Goal: Information Seeking & Learning: Learn about a topic

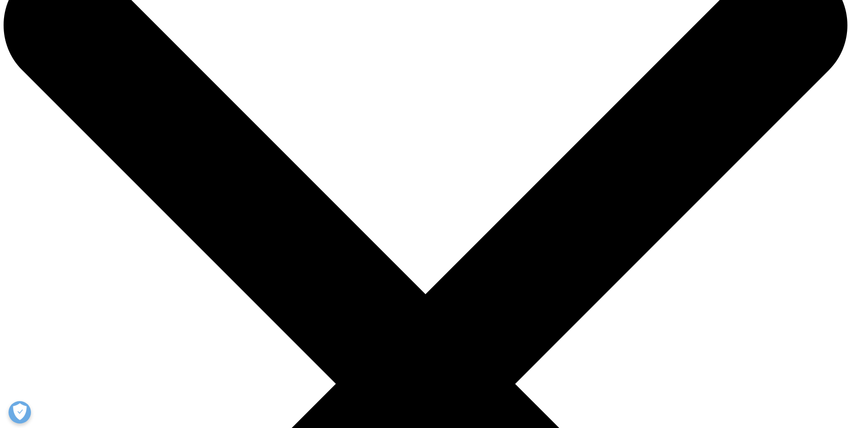
scroll to position [180, 0]
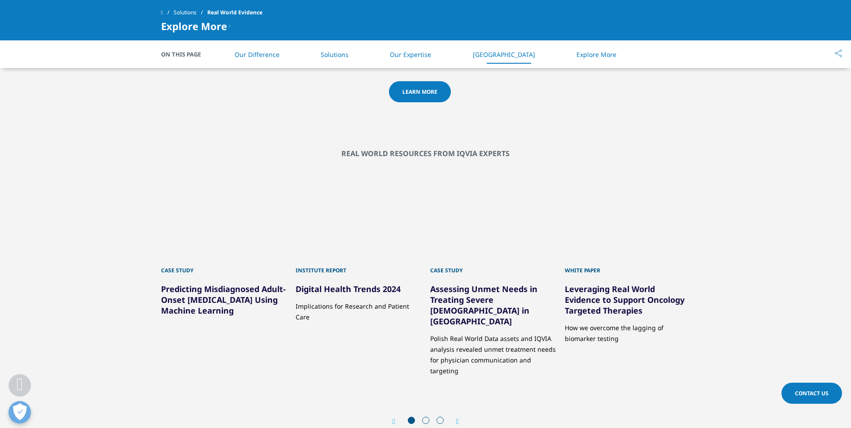
scroll to position [1385, 0]
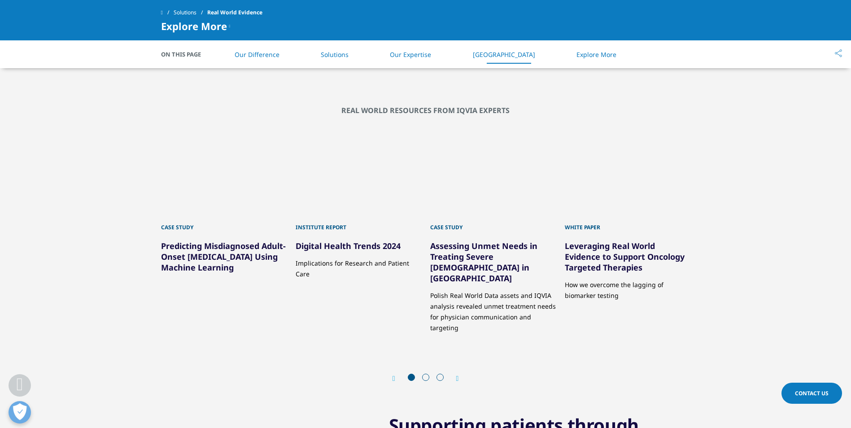
click at [193, 273] on link "Predicting Misdiagnosed Adult-Onset Type 1 Diabetes Using Machine Learning" at bounding box center [223, 257] width 125 height 32
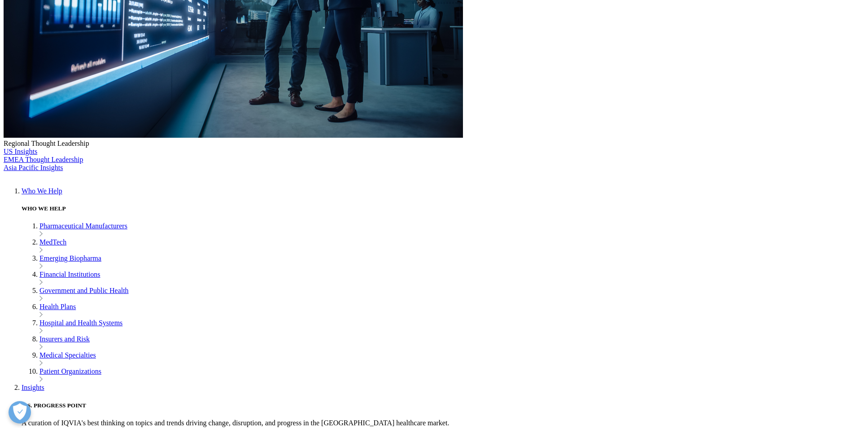
scroll to position [359, 0]
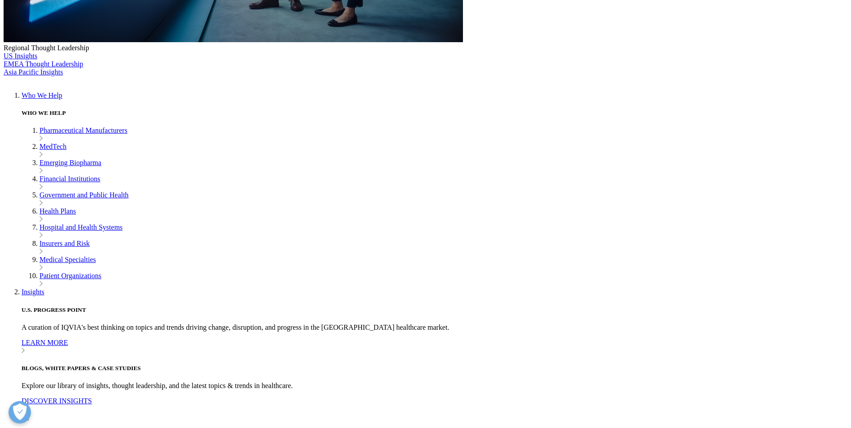
drag, startPoint x: 473, startPoint y: 120, endPoint x: 711, endPoint y: 143, distance: 239.4
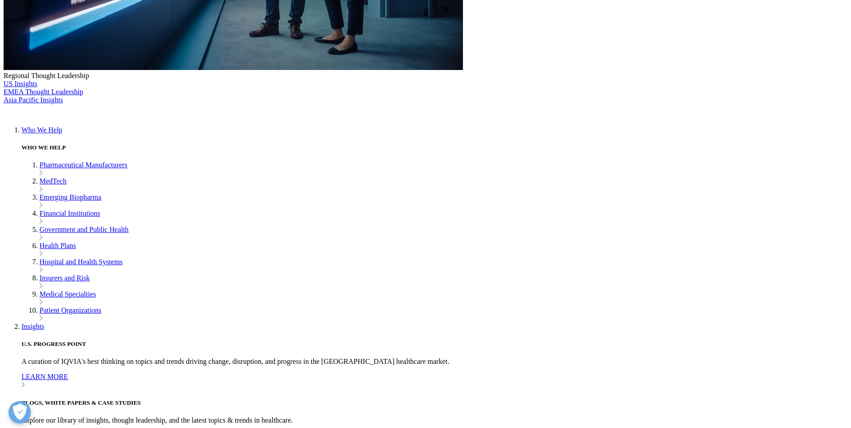
drag, startPoint x: 432, startPoint y: 165, endPoint x: 633, endPoint y: 188, distance: 202.4
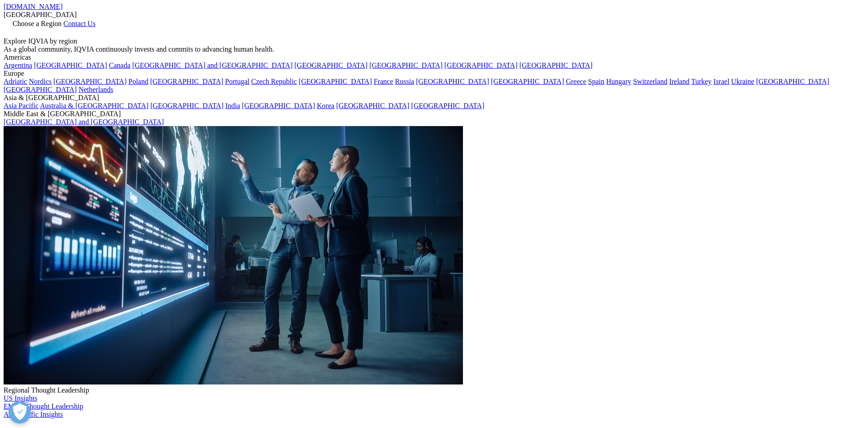
scroll to position [45, 0]
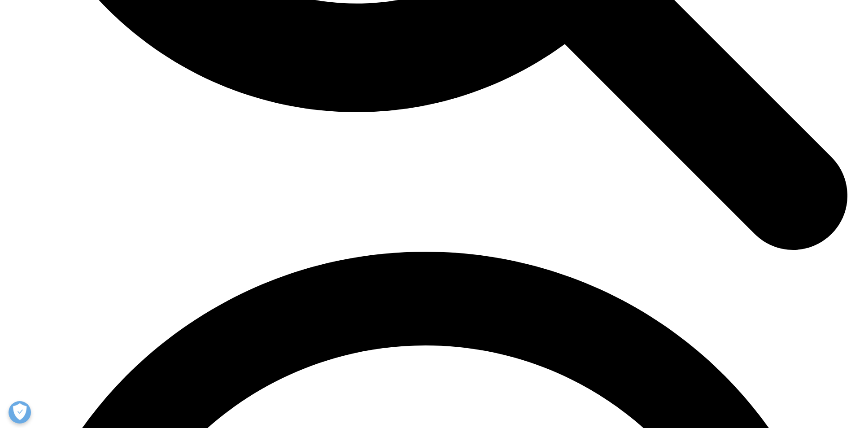
scroll to position [1385, 0]
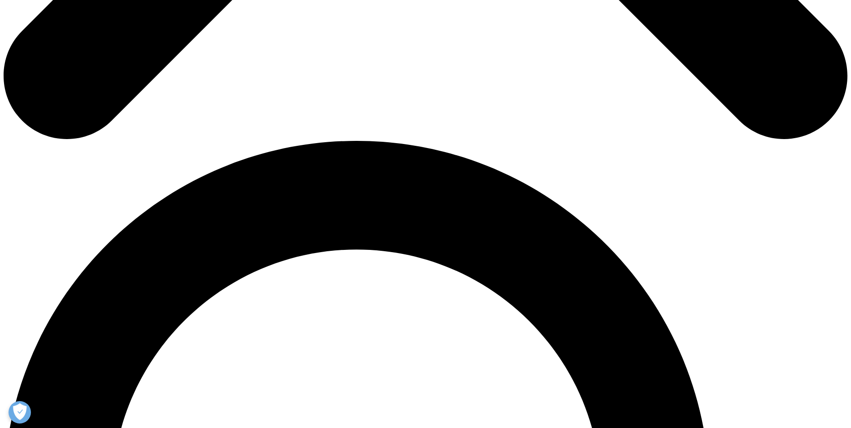
scroll to position [629, 0]
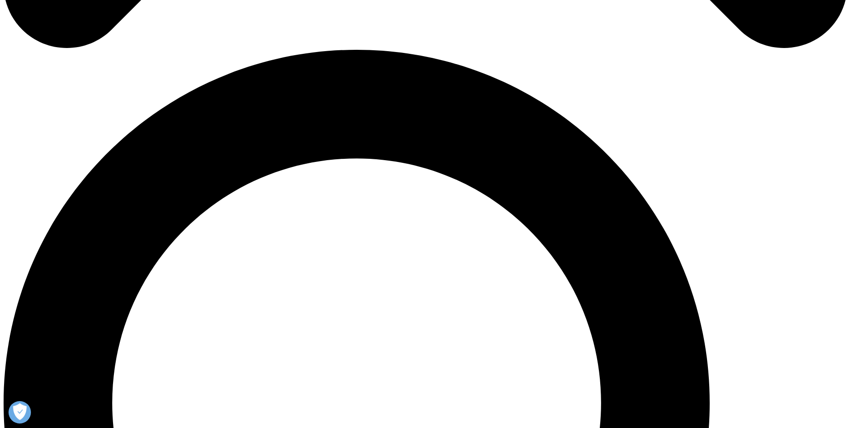
scroll to position [809, 0]
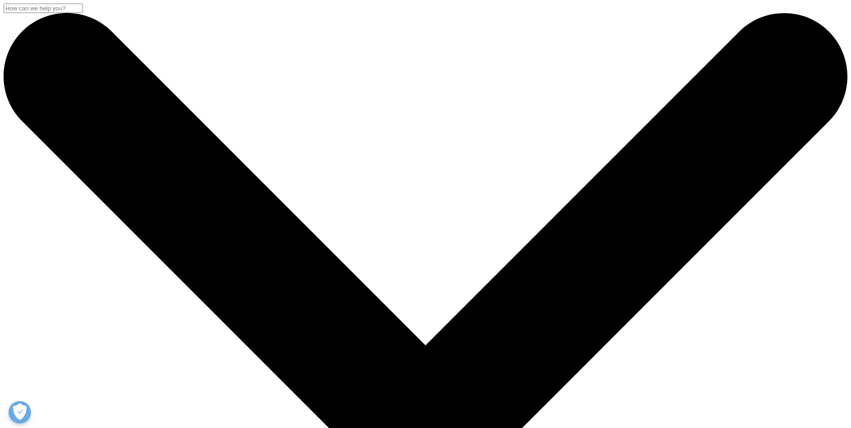
drag, startPoint x: 194, startPoint y: 188, endPoint x: 320, endPoint y: 202, distance: 126.4
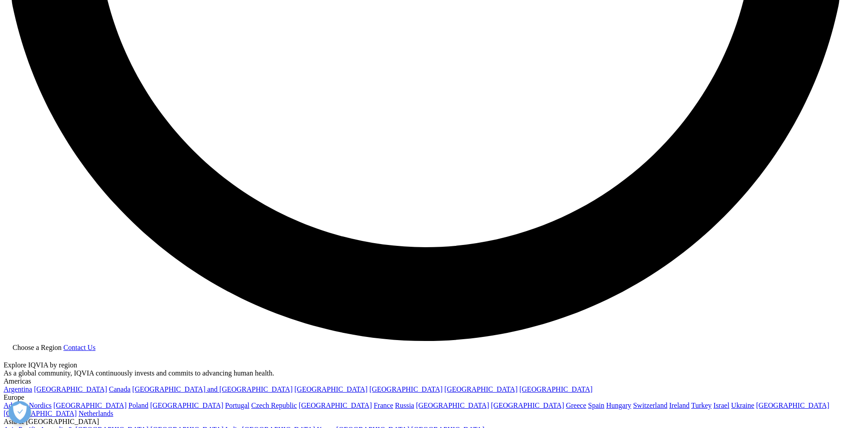
scroll to position [2244, 0]
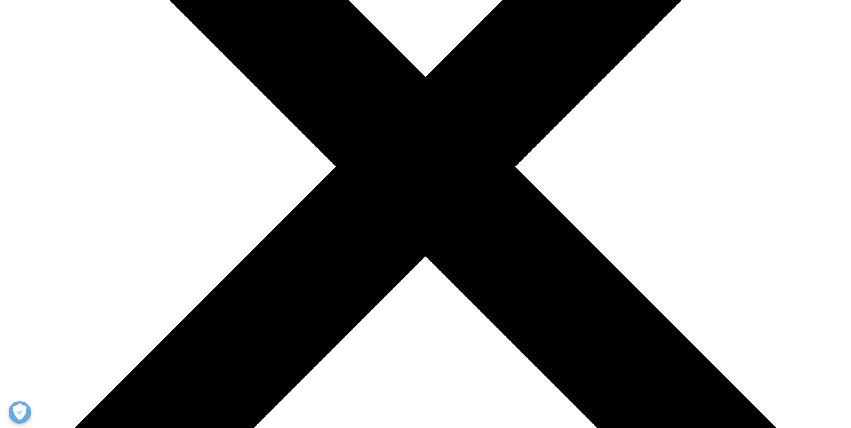
scroll to position [269, 0]
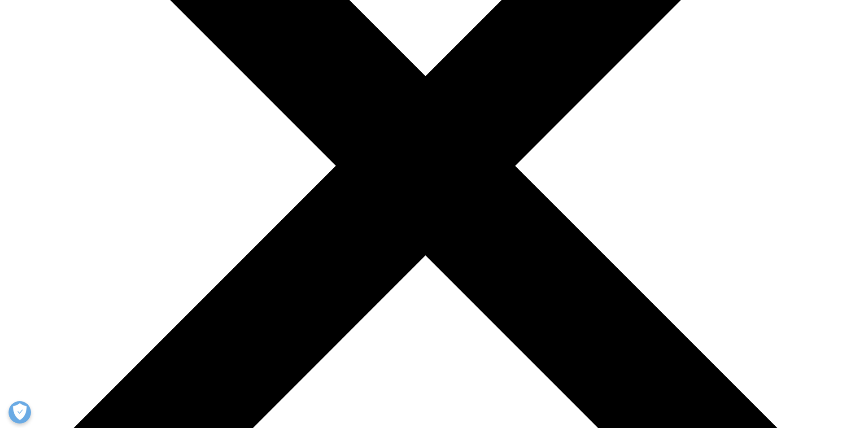
drag, startPoint x: 281, startPoint y: 169, endPoint x: 366, endPoint y: 194, distance: 88.5
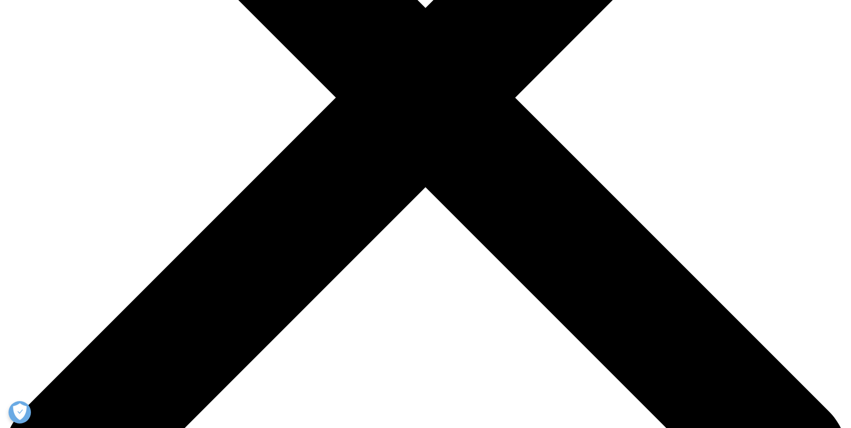
scroll to position [359, 0]
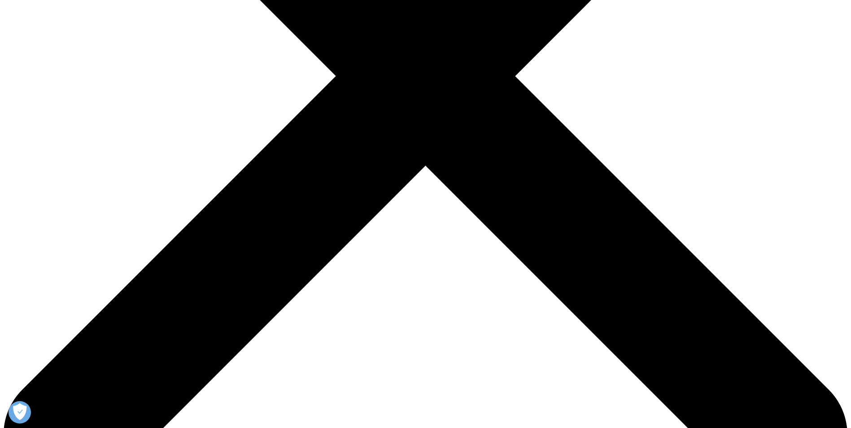
drag, startPoint x: 302, startPoint y: 173, endPoint x: 379, endPoint y: 202, distance: 82.4
drag, startPoint x: 379, startPoint y: 202, endPoint x: 324, endPoint y: 219, distance: 58.3
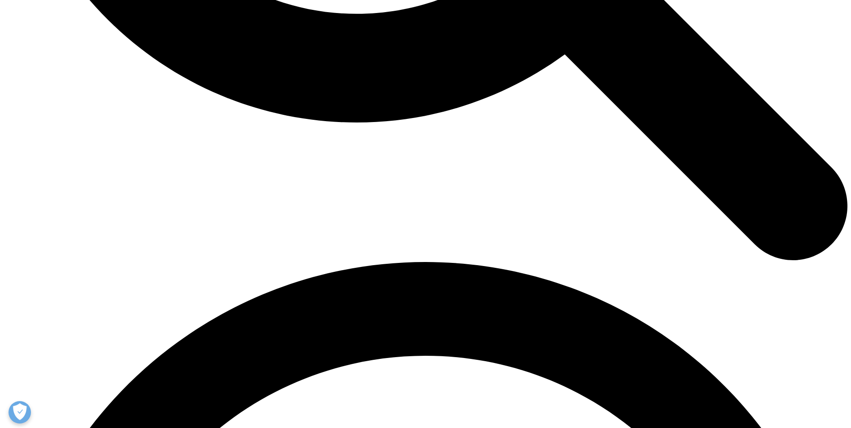
scroll to position [1438, 0]
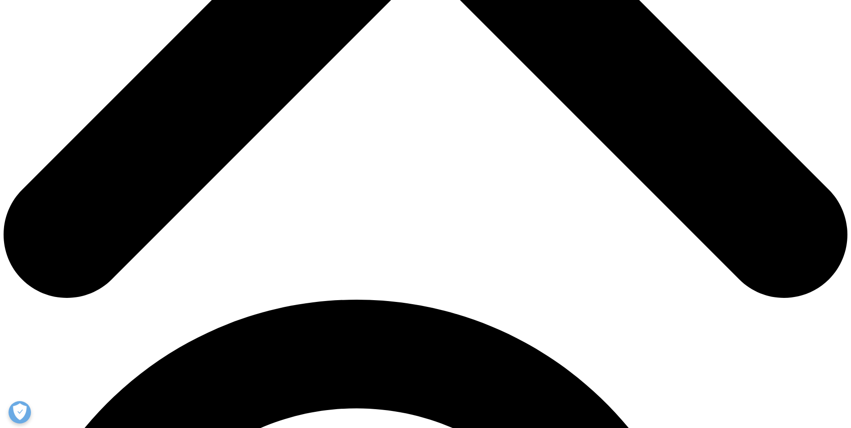
scroll to position [540, 0]
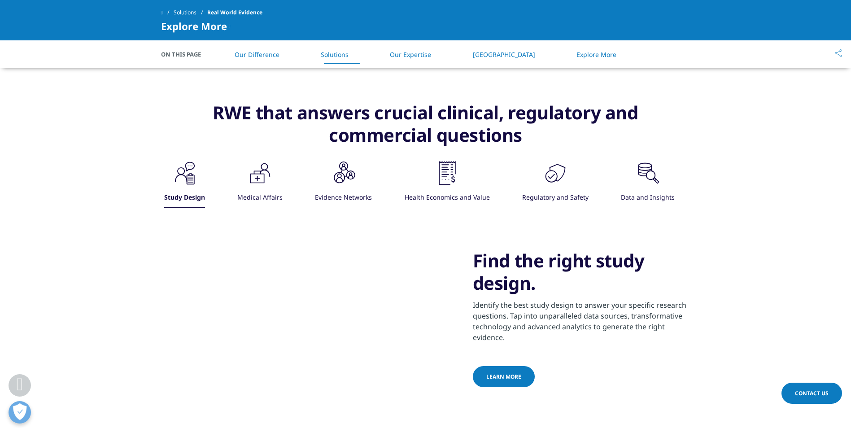
click at [644, 208] on div "Data and Insights" at bounding box center [648, 198] width 54 height 19
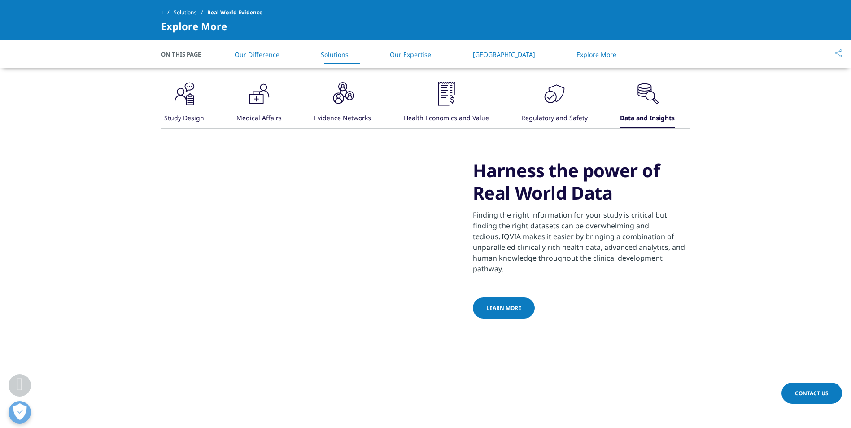
scroll to position [584, 0]
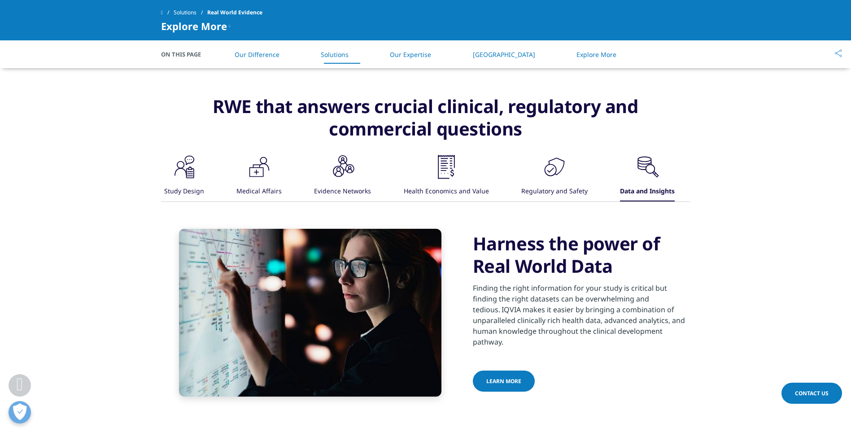
click at [519, 372] on link "Learn more" at bounding box center [504, 380] width 62 height 21
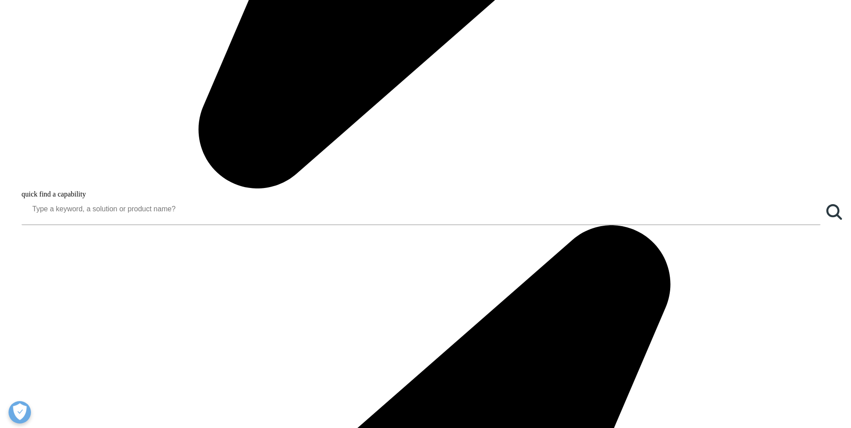
scroll to position [987, 0]
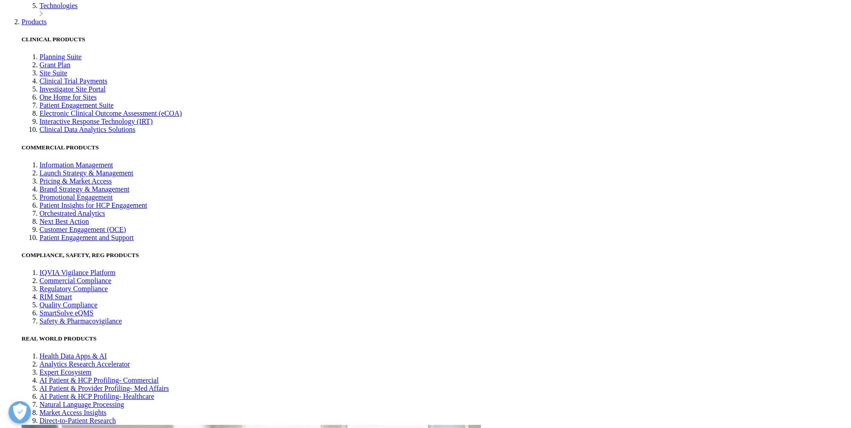
scroll to position [2244, 0]
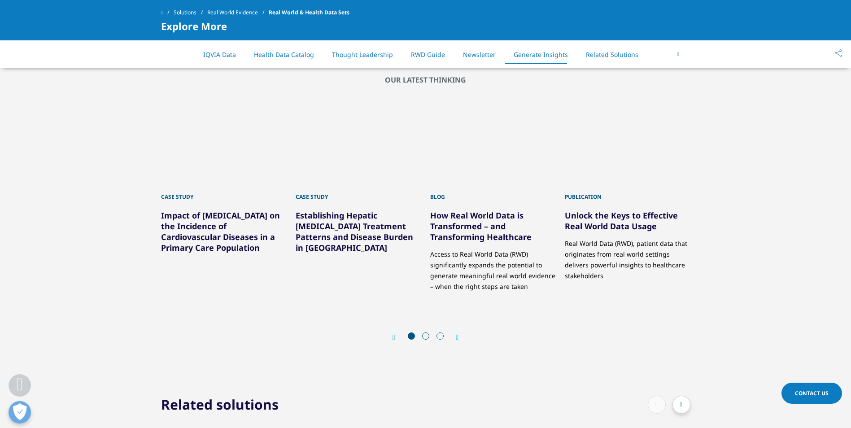
click at [591, 228] on link "Unlock the Keys to Effective Real World Data Usage" at bounding box center [621, 221] width 113 height 22
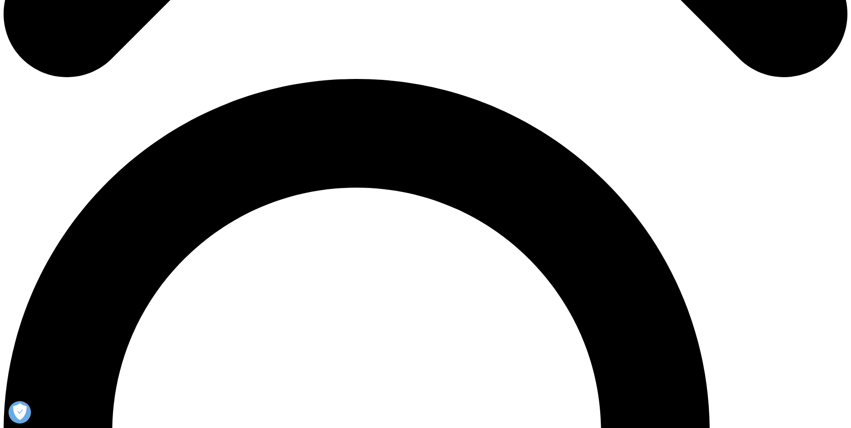
scroll to position [808, 0]
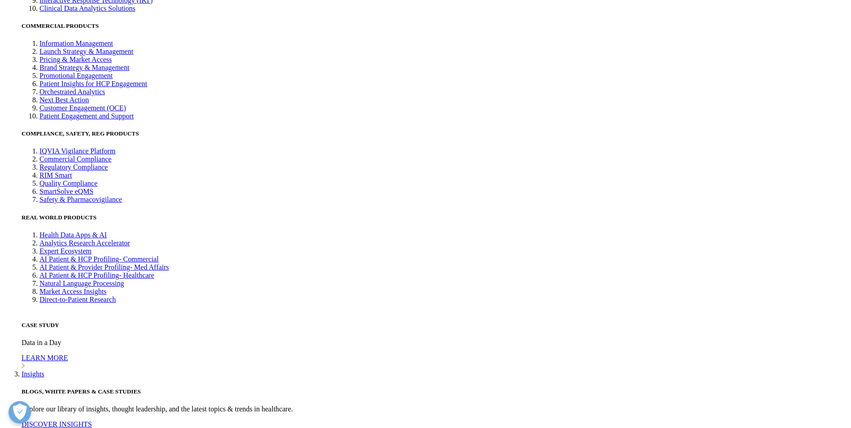
scroll to position [2244, 0]
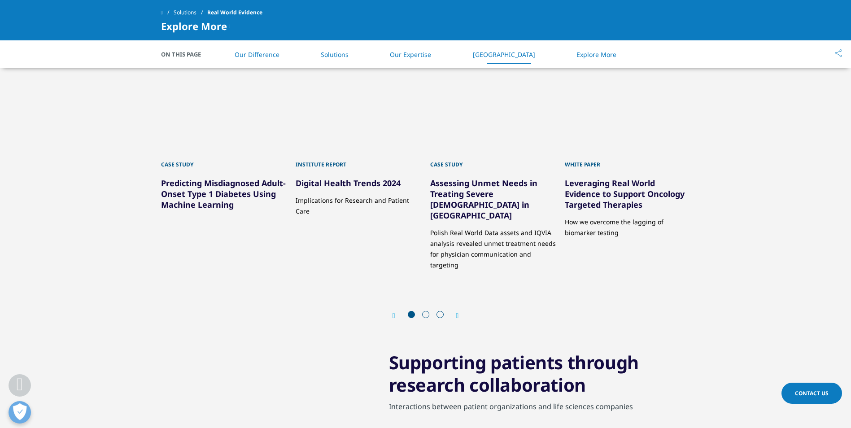
scroll to position [1482, 0]
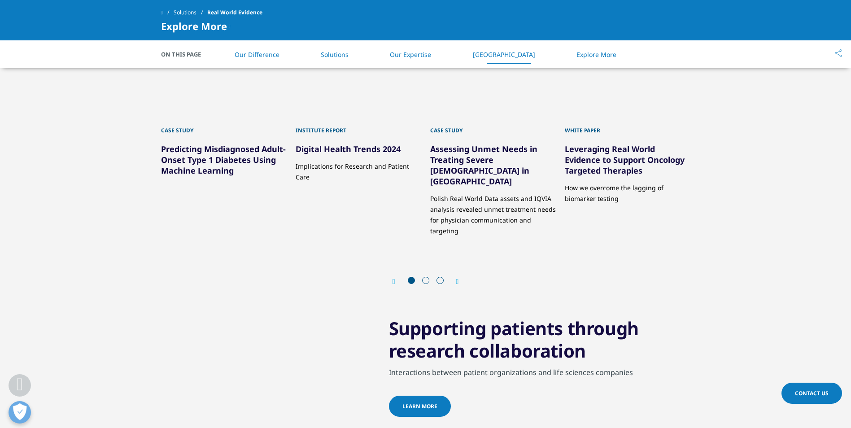
click at [355, 154] on link "Digital Health Trends 2024" at bounding box center [348, 149] width 105 height 11
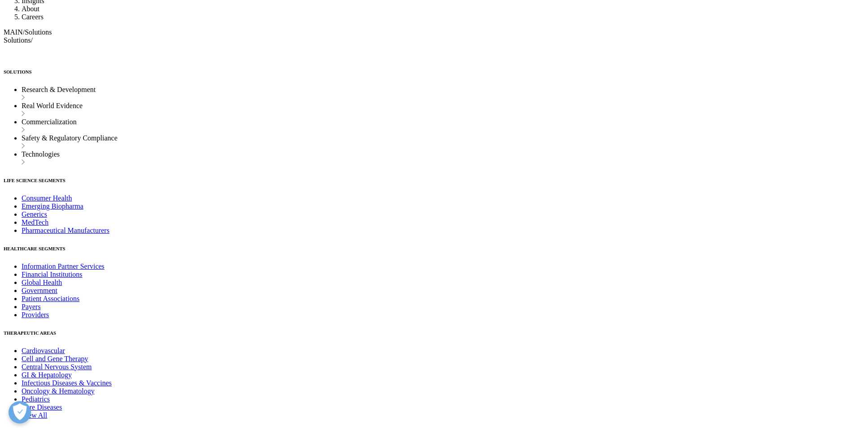
scroll to position [4108, 0]
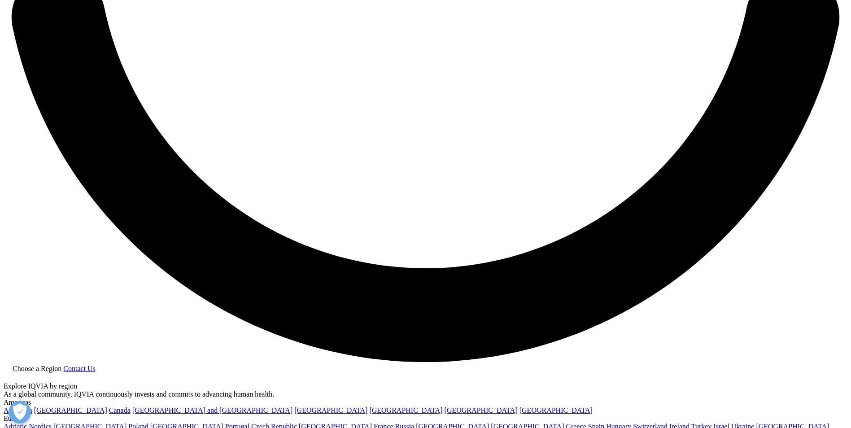
scroll to position [2177, 0]
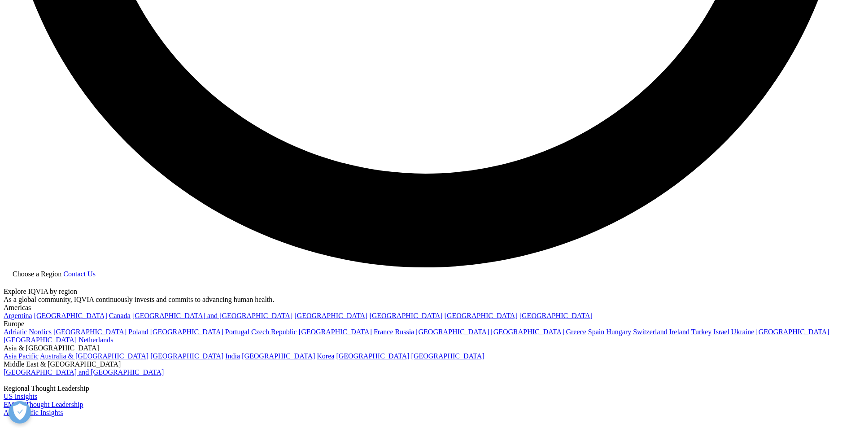
scroll to position [2289, 0]
